Goal: Find specific page/section: Find specific page/section

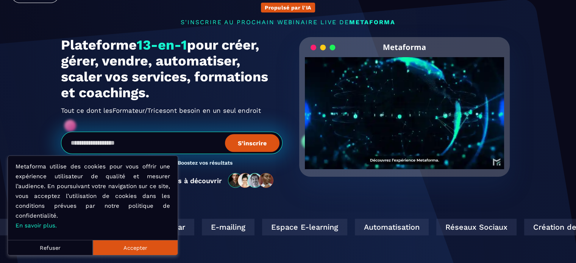
scroll to position [42, 0]
click at [134, 251] on button "Accepter" at bounding box center [135, 247] width 85 height 15
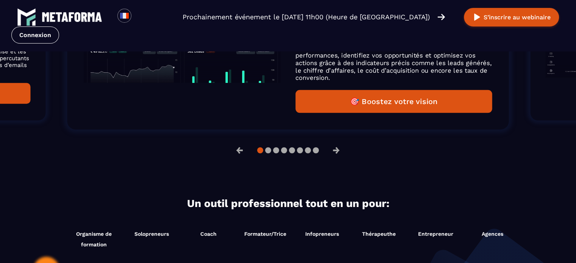
scroll to position [655, 0]
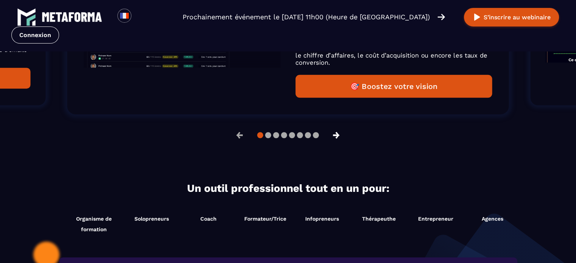
click at [339, 134] on button "→" at bounding box center [336, 135] width 20 height 18
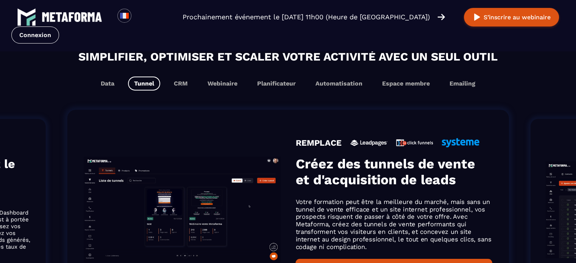
scroll to position [472, 0]
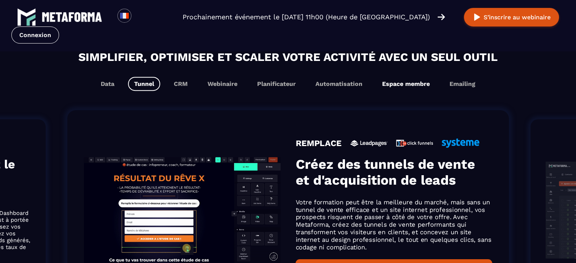
click at [409, 85] on button "Espace membre" at bounding box center [406, 84] width 60 height 14
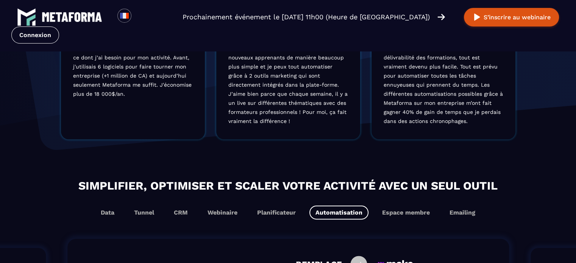
scroll to position [331, 0]
